Goal: Information Seeking & Learning: Check status

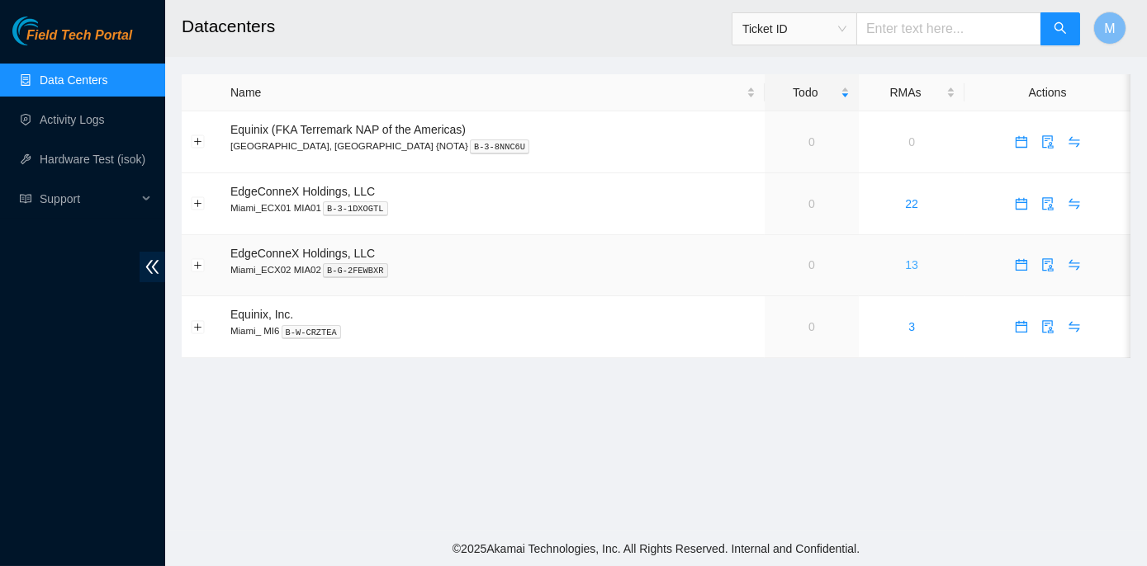
click at [905, 267] on link "13" at bounding box center [911, 264] width 13 height 13
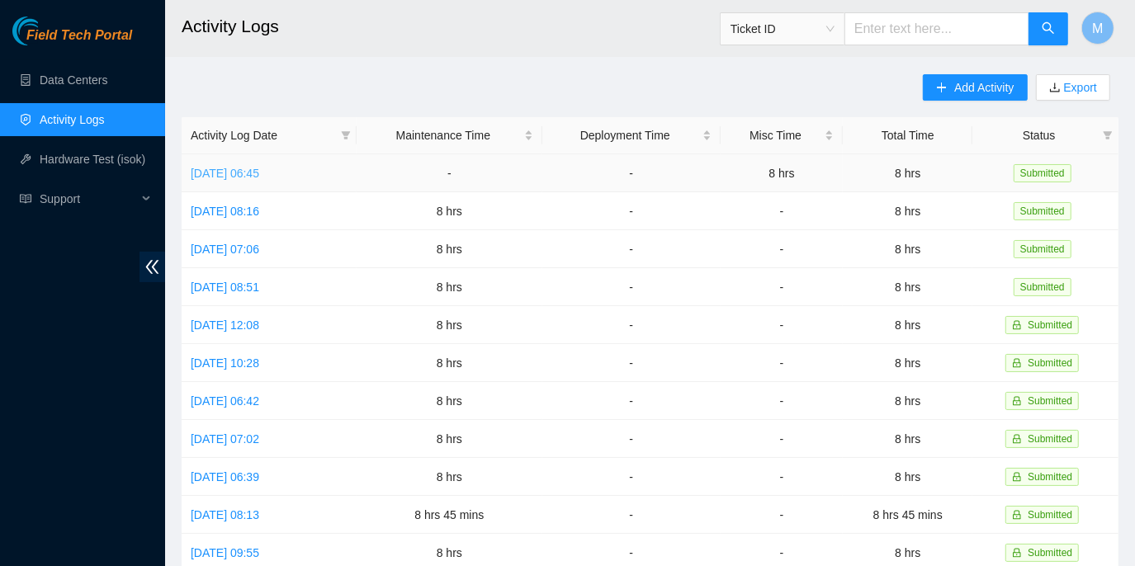
click at [259, 173] on link "[DATE] 06:45" at bounding box center [225, 173] width 69 height 13
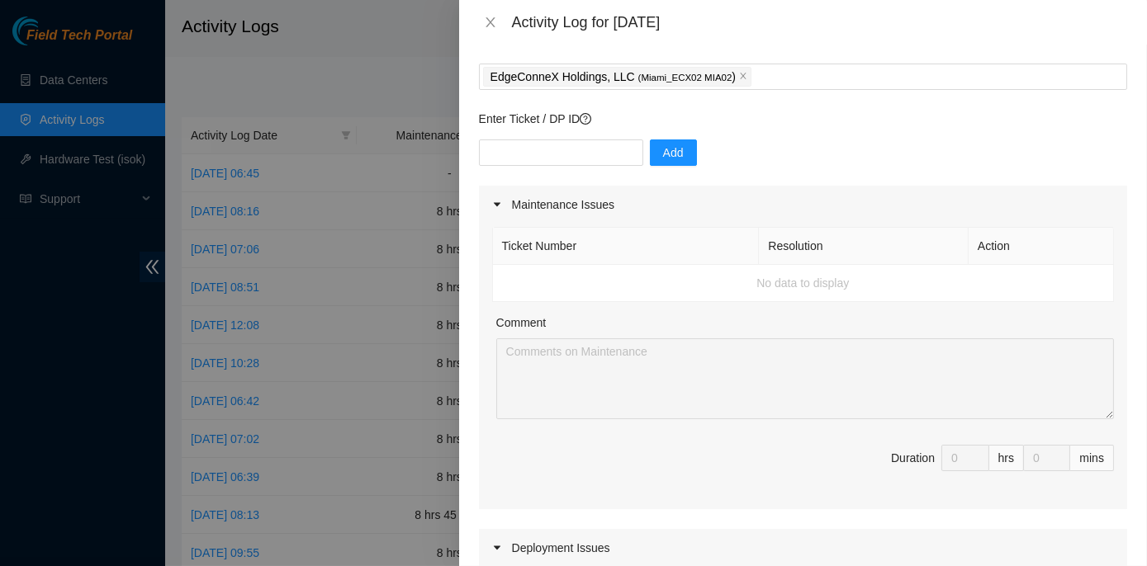
scroll to position [149, 0]
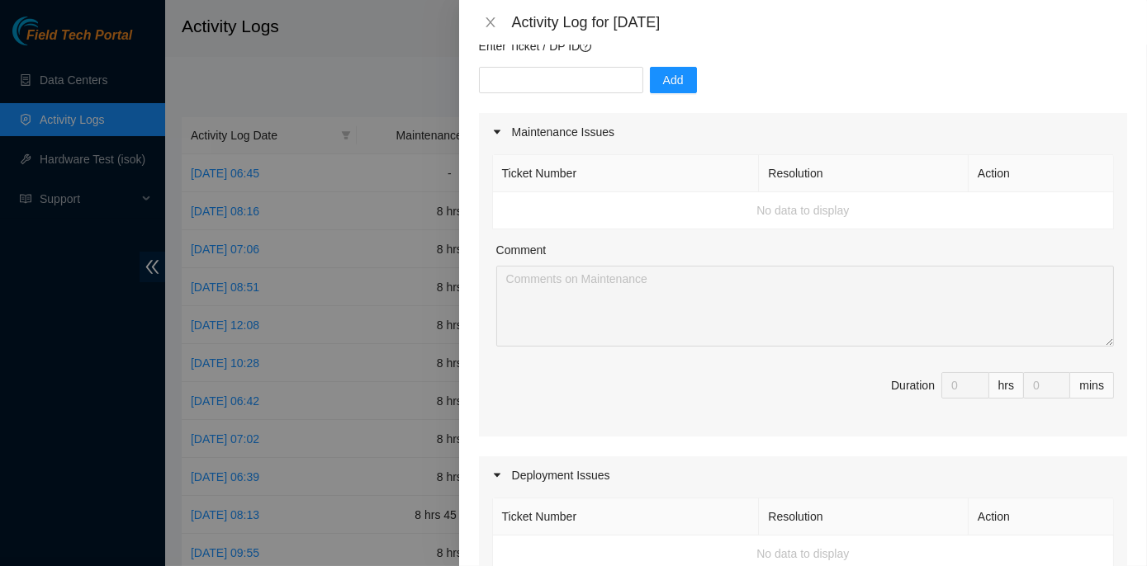
drag, startPoint x: 945, startPoint y: 386, endPoint x: 980, endPoint y: 416, distance: 46.3
click at [980, 416] on div "Ticket Number Resolution Action No data to display Comment Duration 0 hrs 0 mins" at bounding box center [803, 294] width 648 height 286
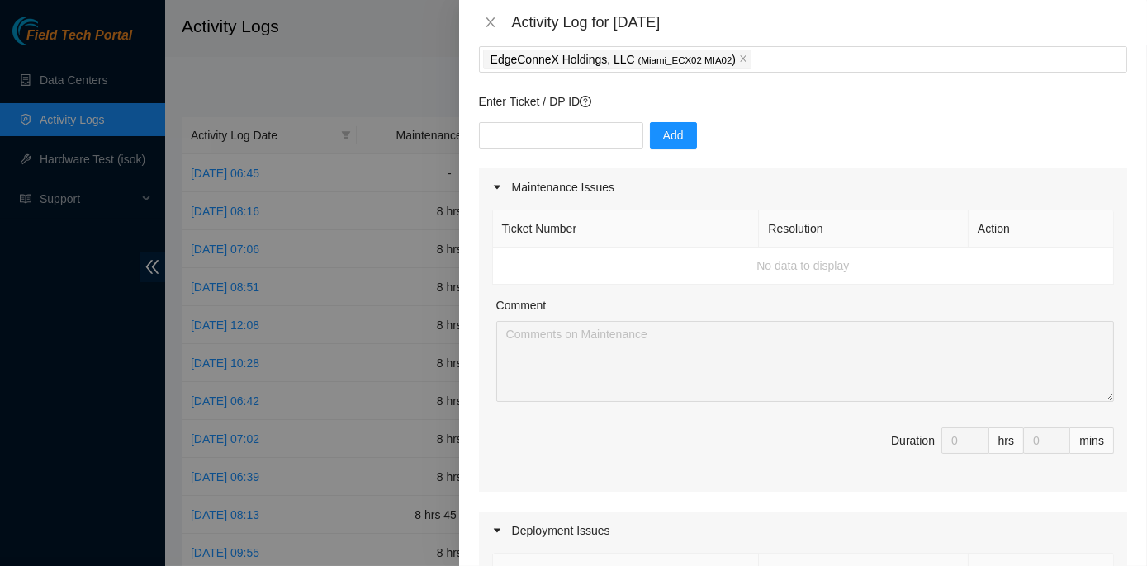
scroll to position [0, 0]
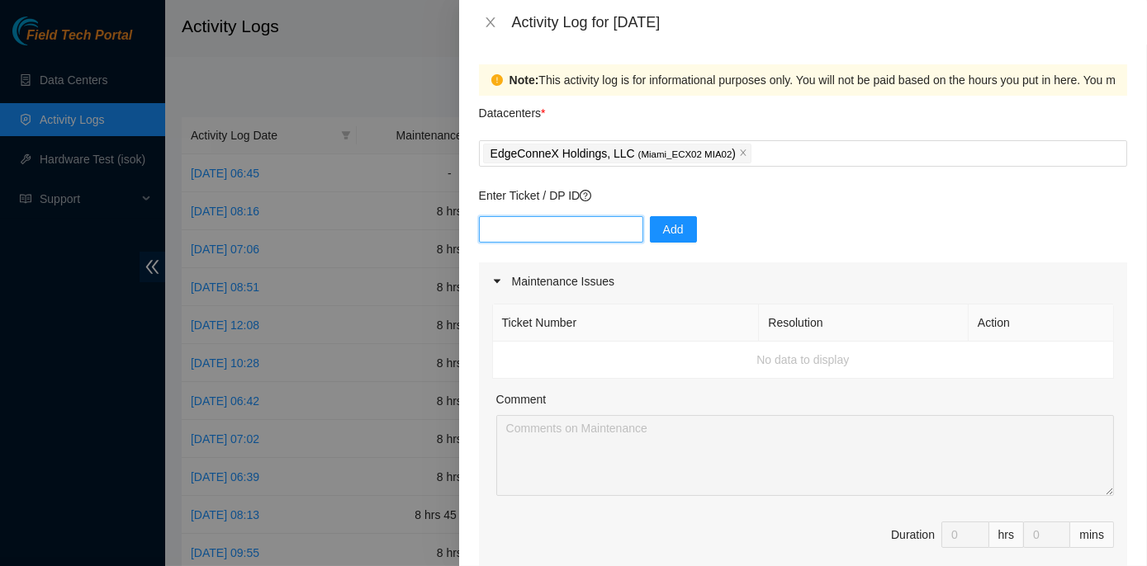
click at [557, 233] on input "text" at bounding box center [561, 229] width 164 height 26
click at [874, 224] on div "Add" at bounding box center [803, 239] width 648 height 46
click at [493, 21] on icon "close" at bounding box center [490, 22] width 13 height 13
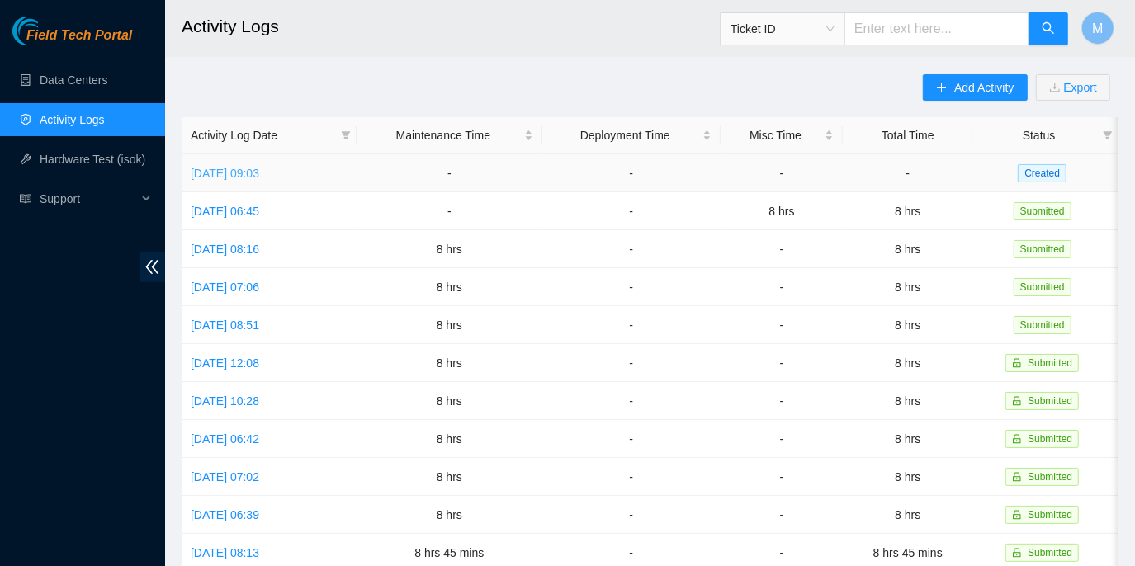
click at [259, 170] on link "Fri, 22 Aug 2025 09:03" at bounding box center [225, 173] width 69 height 13
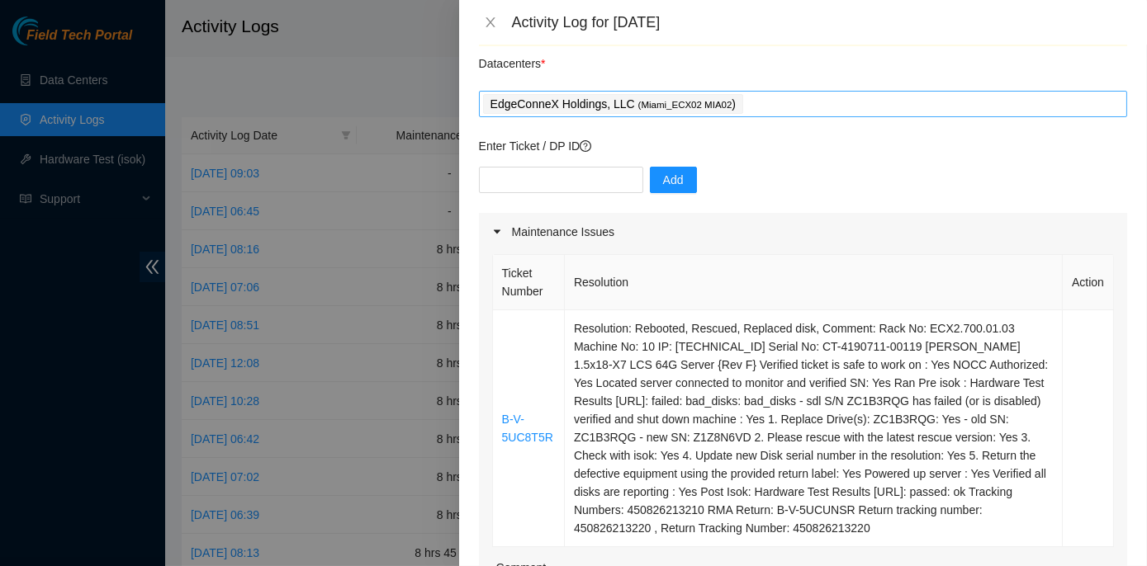
scroll to position [74, 0]
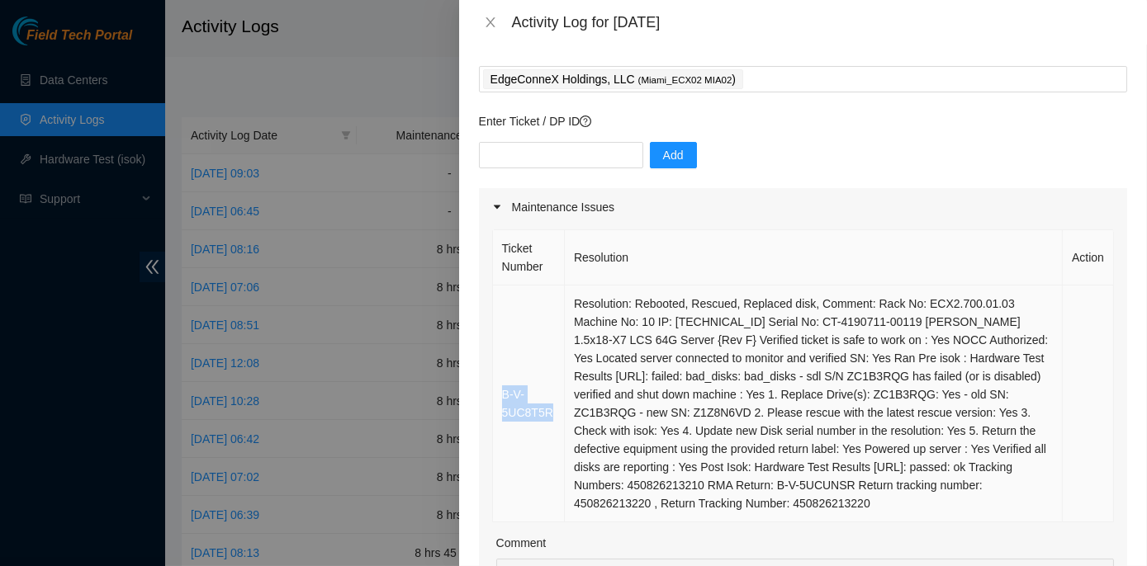
drag, startPoint x: 549, startPoint y: 413, endPoint x: 504, endPoint y: 396, distance: 48.3
click at [504, 396] on td "B-V-5UC8T5R" at bounding box center [529, 404] width 72 height 237
copy link "B-V-5UC8T5R"
click at [544, 154] on input "text" at bounding box center [561, 155] width 164 height 26
click at [909, 165] on div "Add" at bounding box center [803, 165] width 648 height 46
